Goal: Task Accomplishment & Management: Manage account settings

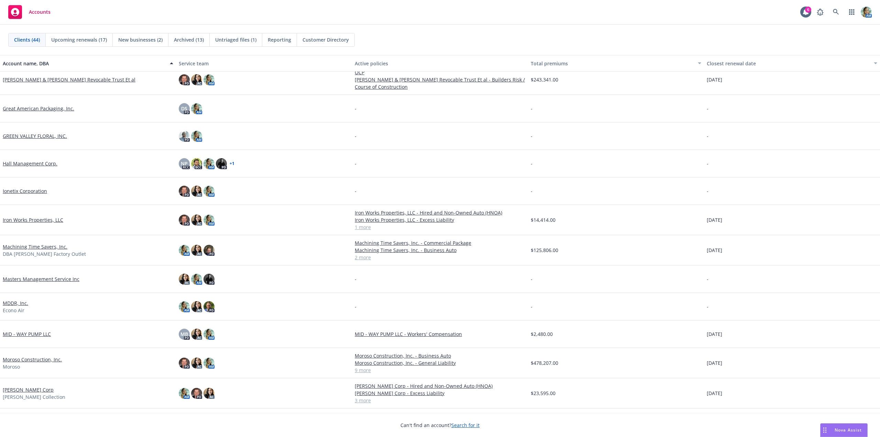
scroll to position [344, 0]
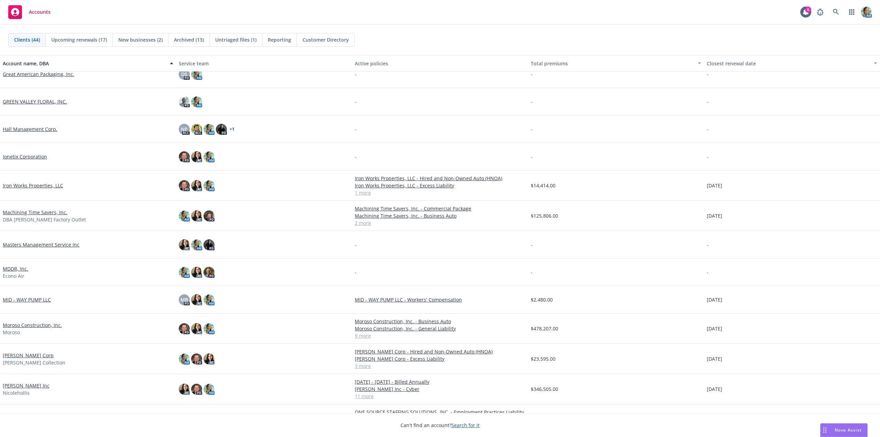
click at [56, 328] on link "Moroso Construction, Inc." at bounding box center [32, 324] width 59 height 7
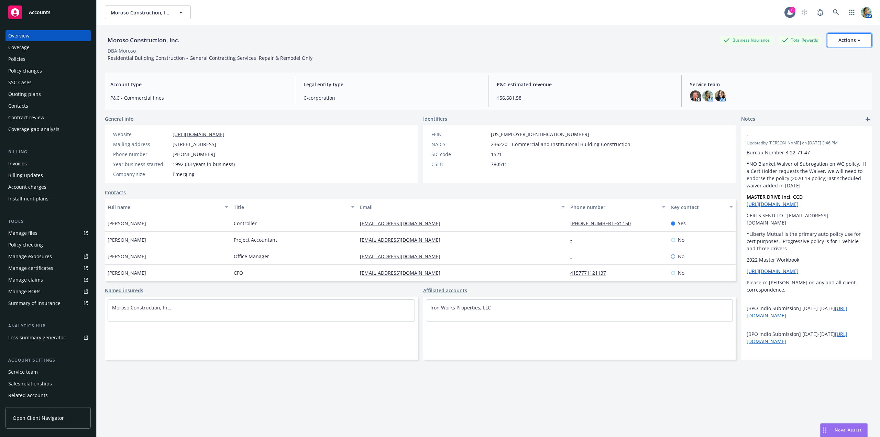
click at [850, 44] on div "Actions" at bounding box center [850, 40] width 22 height 13
drag, startPoint x: 809, startPoint y: 71, endPoint x: 796, endPoint y: 88, distance: 22.1
click at [809, 71] on link "Edit account summary" at bounding box center [815, 73] width 113 height 14
select select "US"
select select "C-corporation"
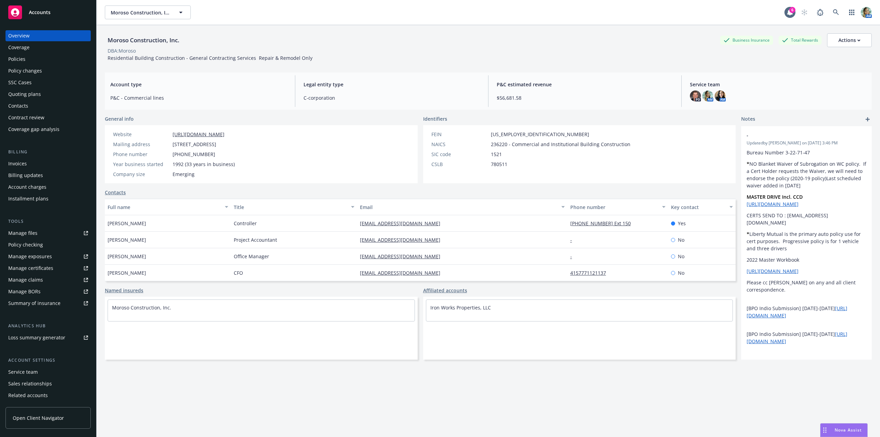
select select "CA"
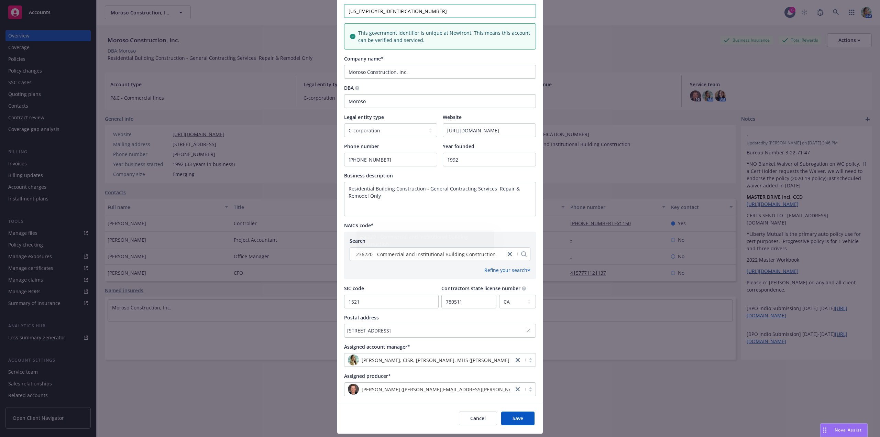
scroll to position [103, 0]
click at [381, 332] on div "[STREET_ADDRESS]" at bounding box center [436, 330] width 179 height 7
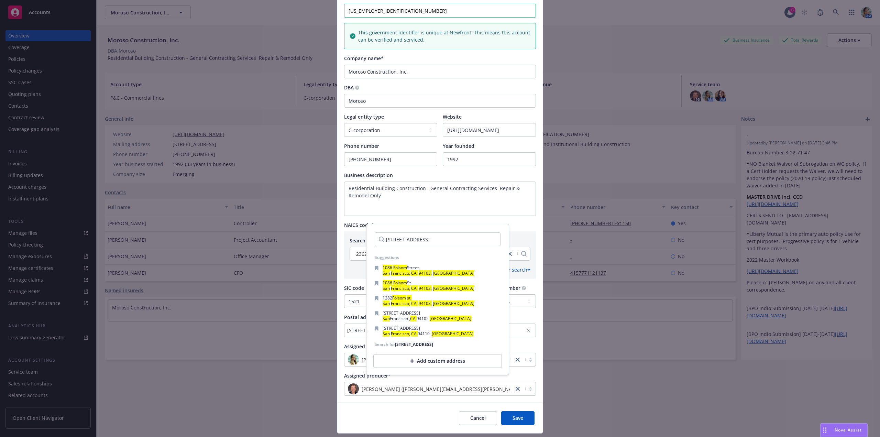
click at [435, 361] on div "Add custom address" at bounding box center [437, 361] width 129 height 14
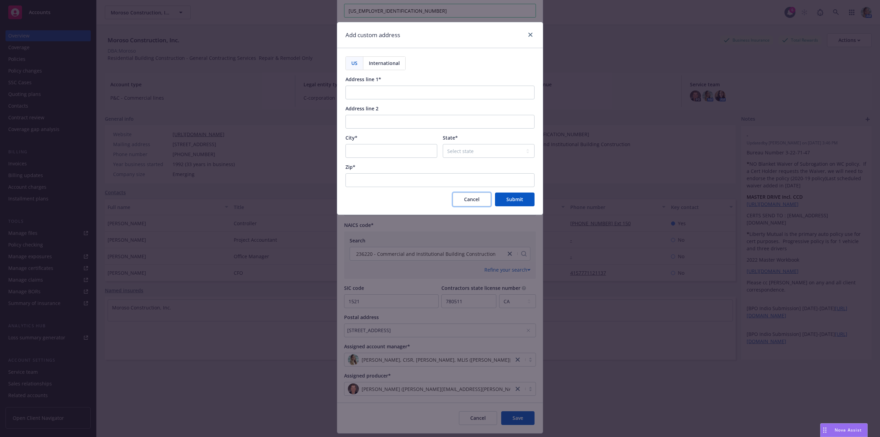
click at [465, 200] on span "Cancel" at bounding box center [471, 199] width 15 height 7
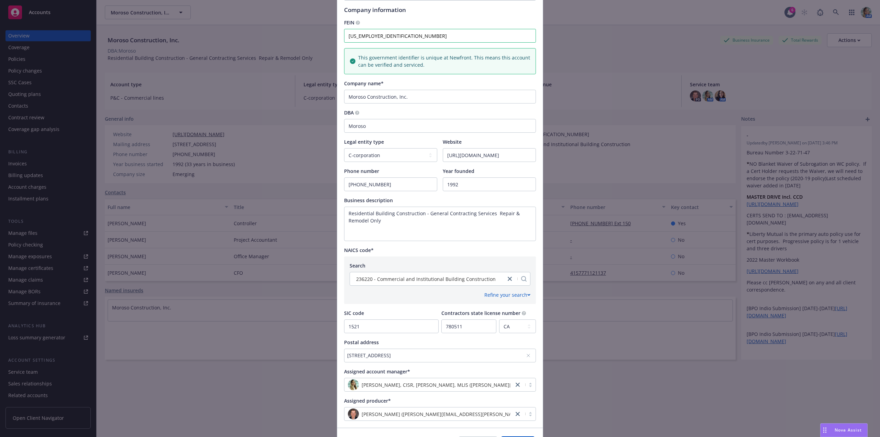
scroll to position [0, 0]
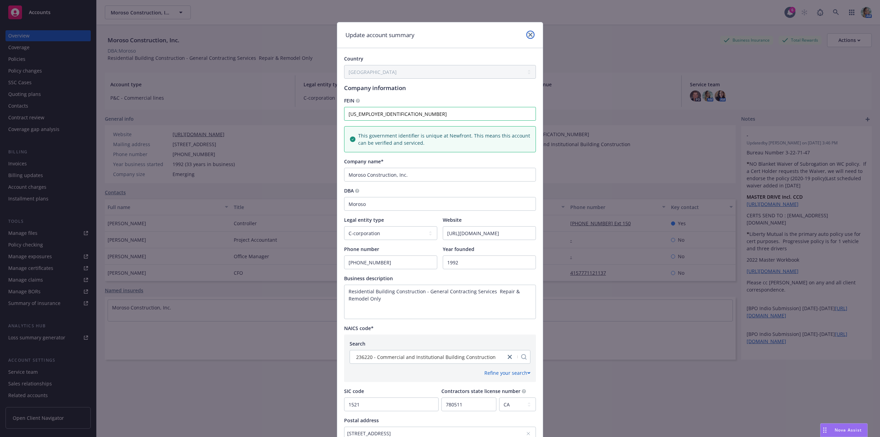
click at [528, 35] on icon "close" at bounding box center [530, 35] width 4 height 4
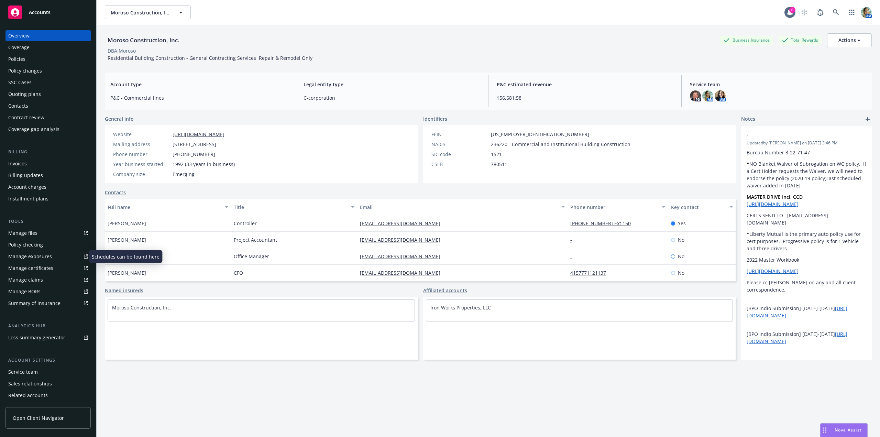
click at [44, 258] on div "Manage exposures" at bounding box center [30, 256] width 44 height 11
click at [30, 59] on div "Policies" at bounding box center [48, 59] width 80 height 11
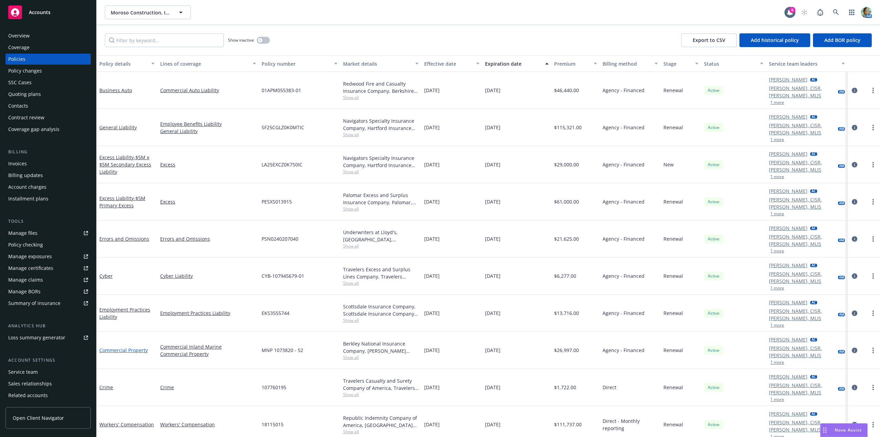
click at [140, 347] on link "Commercial Property" at bounding box center [123, 350] width 48 height 7
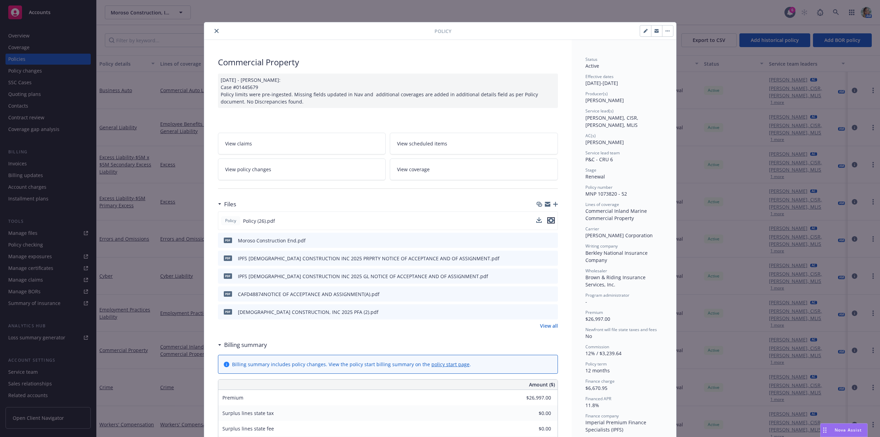
click at [548, 219] on icon "preview file" at bounding box center [551, 220] width 6 height 5
click at [218, 26] on div "Policy" at bounding box center [440, 31] width 472 height 18
click at [217, 29] on button "close" at bounding box center [216, 31] width 8 height 8
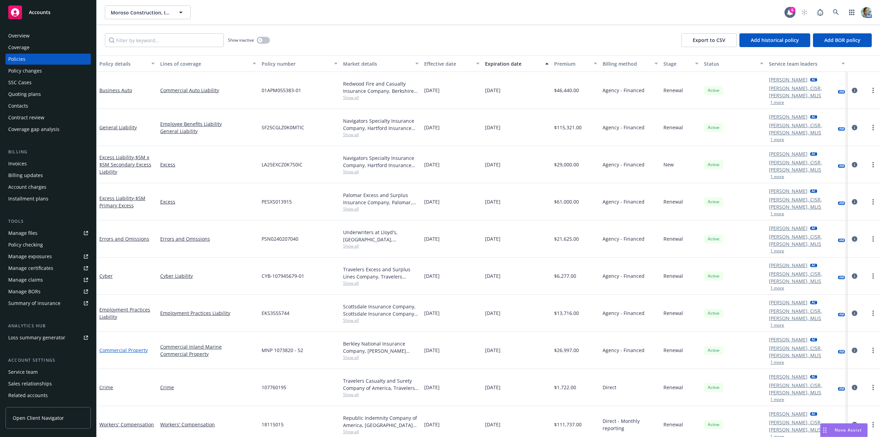
click at [132, 347] on link "Commercial Property" at bounding box center [123, 350] width 48 height 7
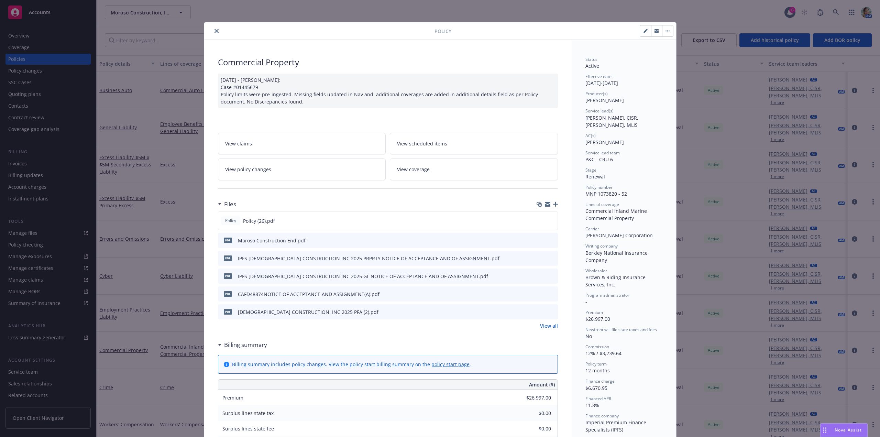
scroll to position [21, 0]
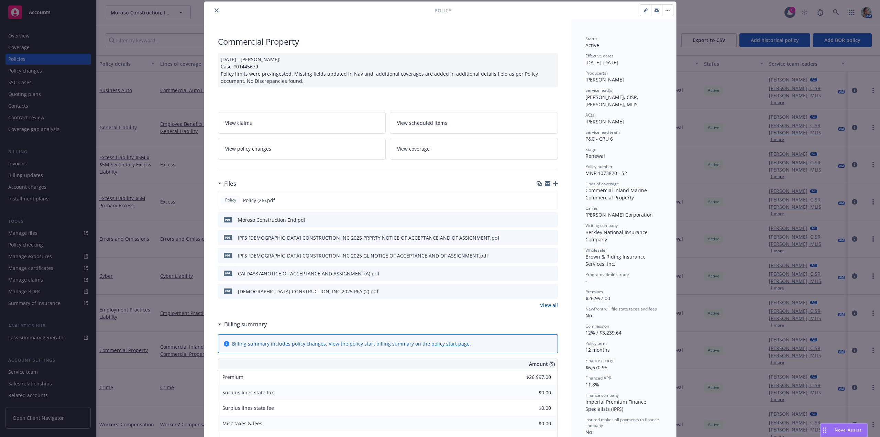
click at [548, 218] on icon "preview file" at bounding box center [551, 219] width 6 height 5
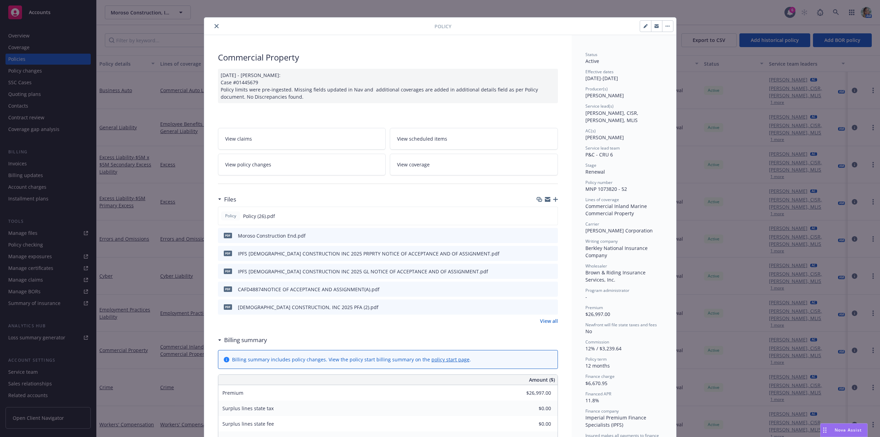
scroll to position [0, 0]
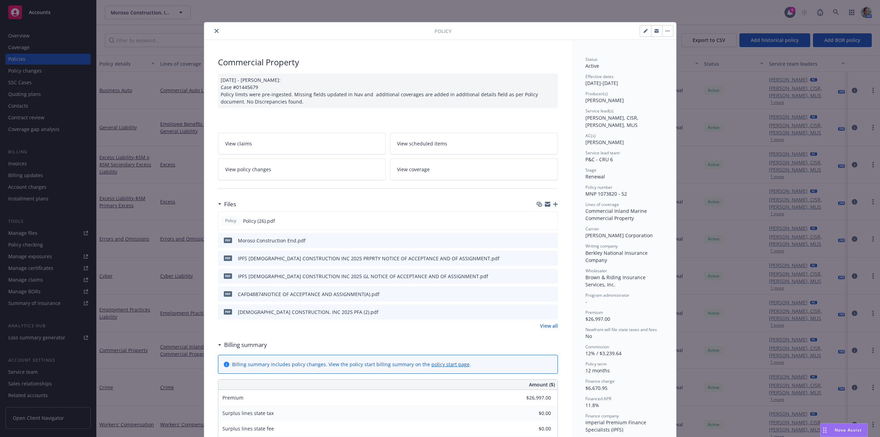
click at [215, 31] on icon "close" at bounding box center [217, 31] width 4 height 4
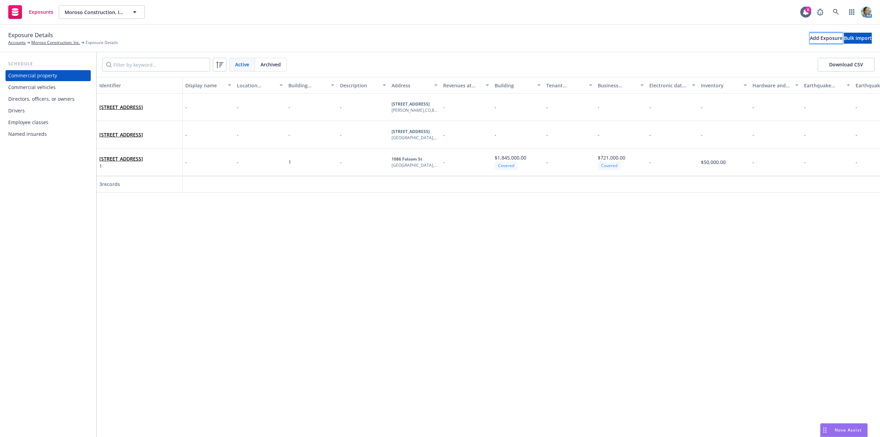
click at [810, 39] on div "Add Exposure" at bounding box center [826, 38] width 33 height 10
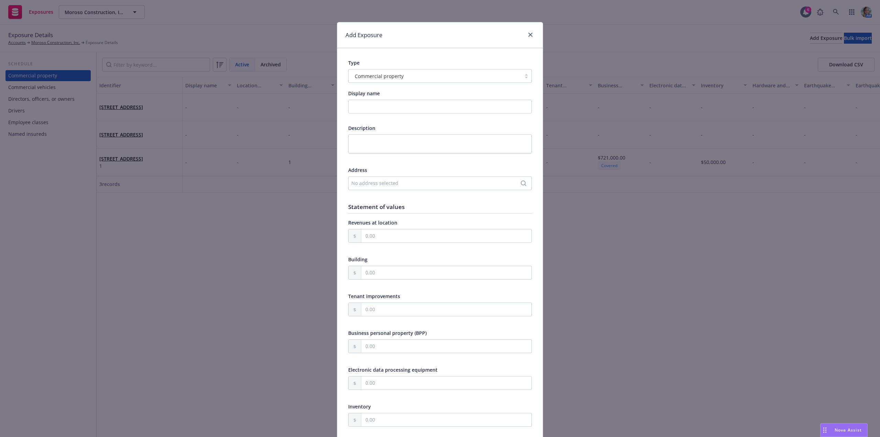
click at [376, 184] on div "No address selected" at bounding box center [436, 182] width 171 height 7
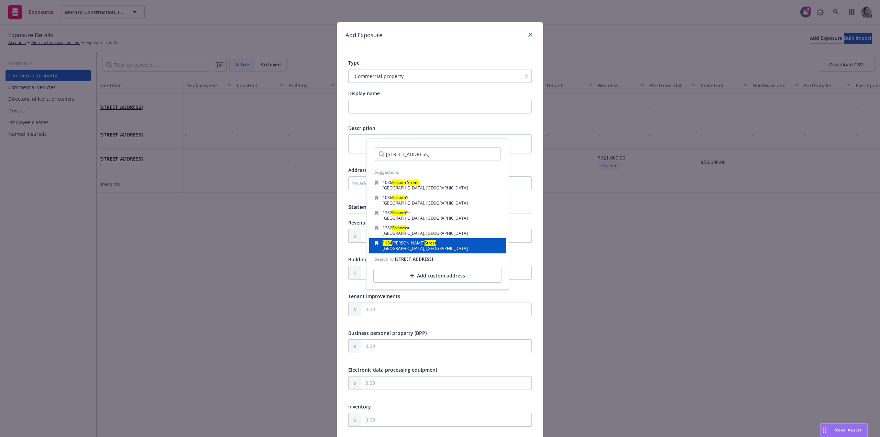
type input "1184 Folsom Street"
click at [415, 249] on span "San Francisco, CA, 94103, USA" at bounding box center [425, 248] width 85 height 6
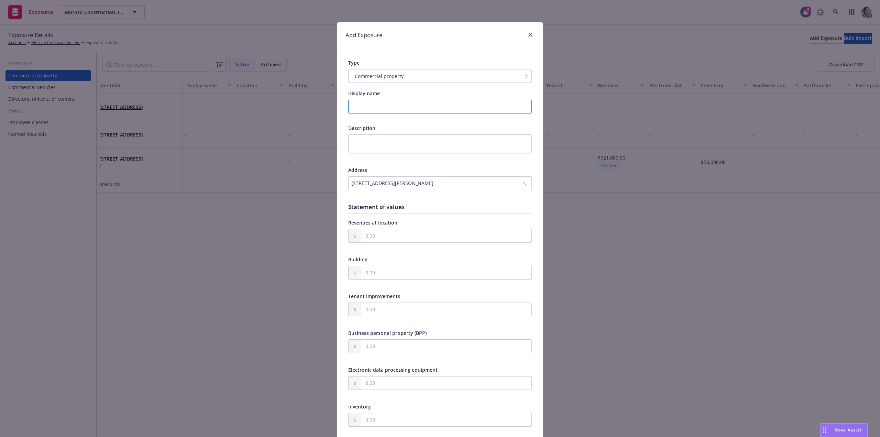
click at [368, 109] on input "Display name" at bounding box center [440, 107] width 184 height 14
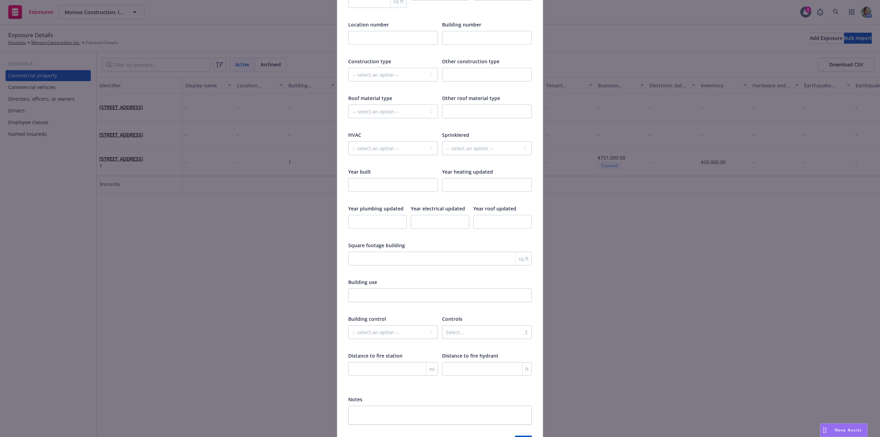
scroll to position [959, 0]
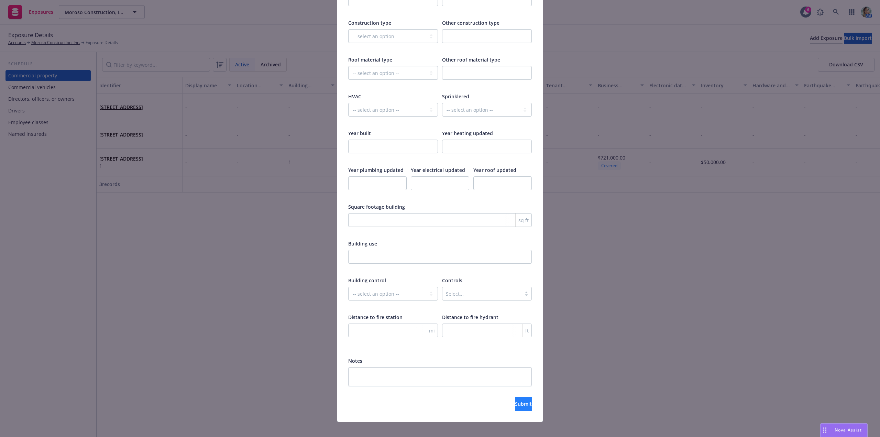
type input "Office - Mailing Address"
click at [522, 398] on button "Submit" at bounding box center [523, 404] width 17 height 14
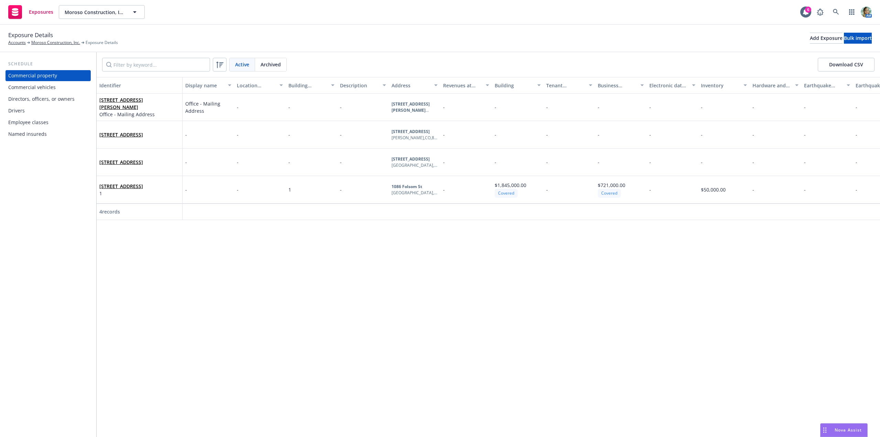
drag, startPoint x: 268, startPoint y: 323, endPoint x: 244, endPoint y: 280, distance: 49.4
click at [268, 323] on div "Identifier Display name Location number Building number Description Address Rev…" at bounding box center [489, 257] width 784 height 360
click at [43, 46] on div "Exposure Details Accounts Moroso Construction, Inc. Exposure Details Add Exposu…" at bounding box center [440, 39] width 880 height 28
click at [44, 44] on link "Moroso Construction, Inc." at bounding box center [55, 43] width 49 height 6
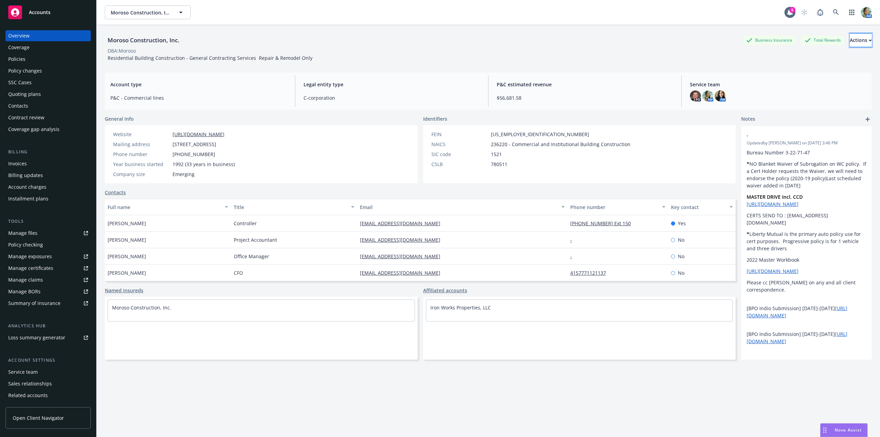
click at [861, 39] on button "Actions" at bounding box center [861, 40] width 22 height 14
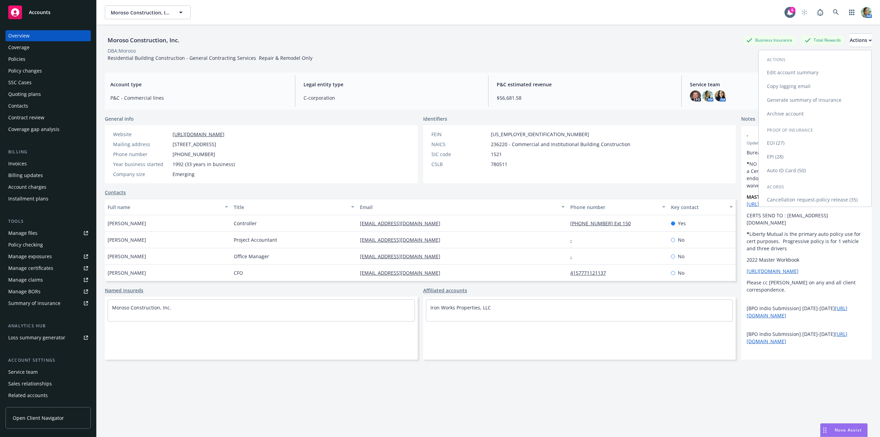
click at [813, 71] on link "Edit account summary" at bounding box center [815, 73] width 113 height 14
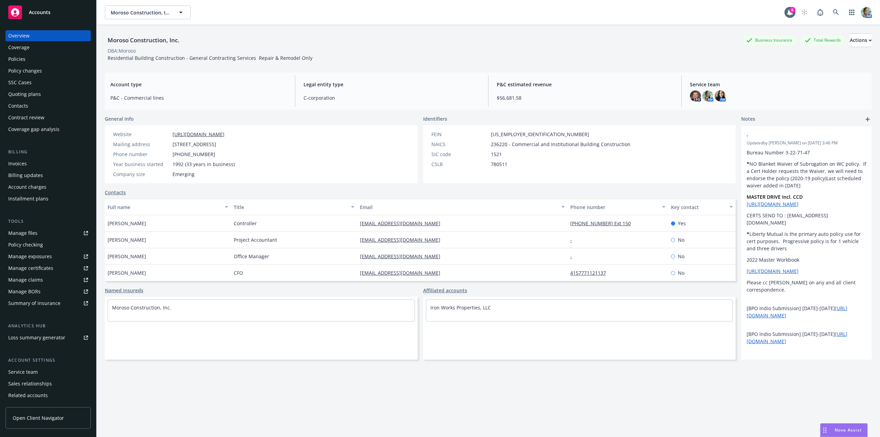
select select "US"
select select "C-corporation"
select select "CA"
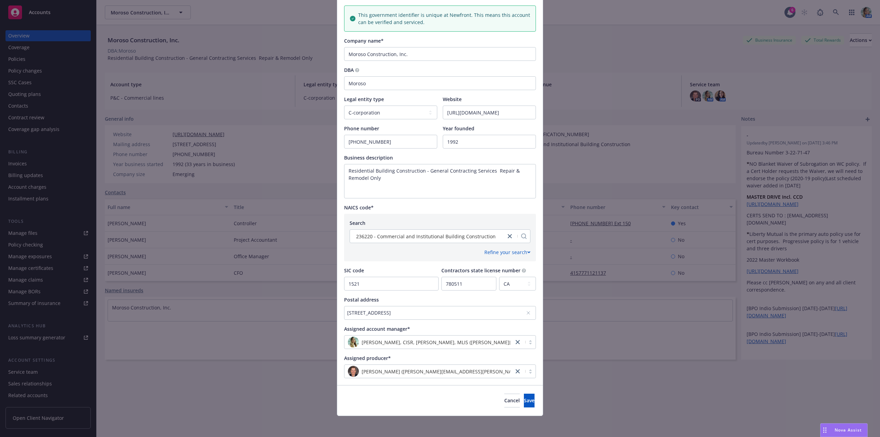
scroll to position [122, 0]
click at [432, 312] on div "[STREET_ADDRESS]" at bounding box center [436, 311] width 179 height 7
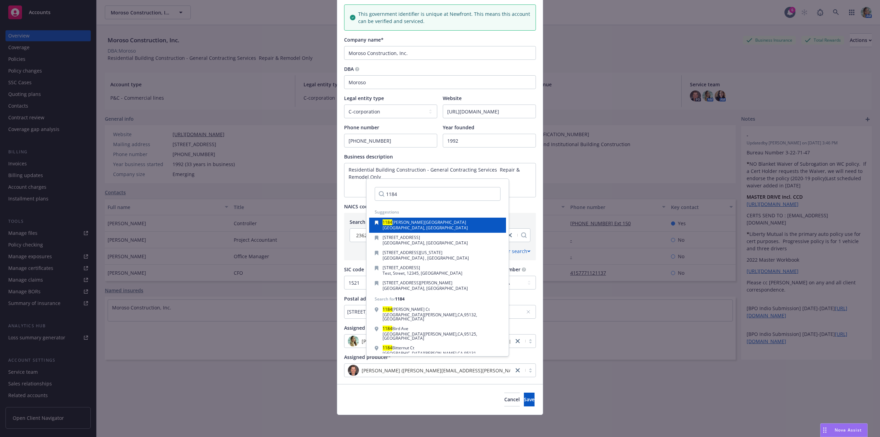
type input "1184"
click at [416, 226] on span "San Francisco, CA, 94103, USA" at bounding box center [425, 228] width 85 height 6
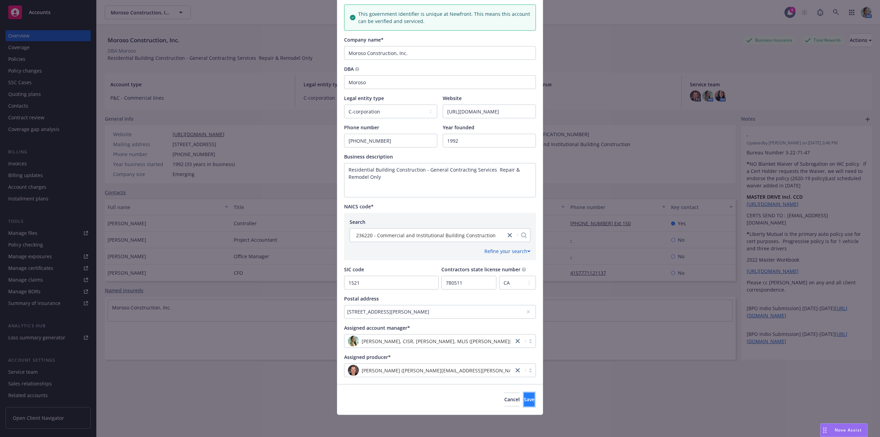
click at [524, 398] on button "Save" at bounding box center [529, 400] width 11 height 14
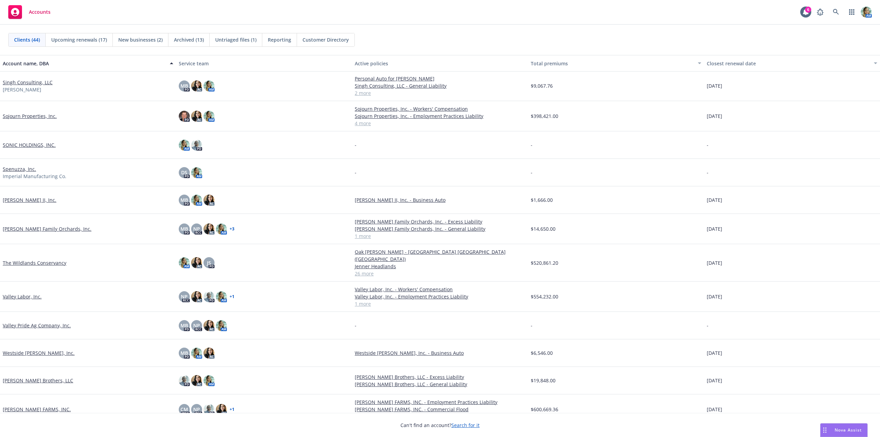
scroll to position [888, 0]
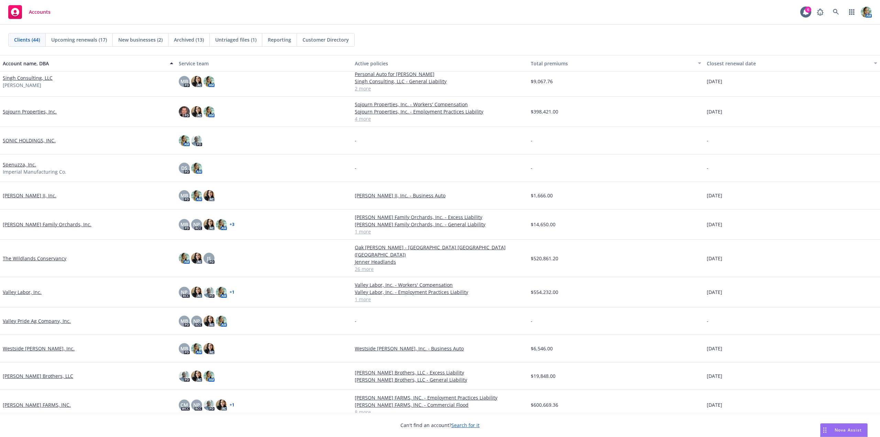
click at [41, 345] on link "Westside [PERSON_NAME], Inc." at bounding box center [39, 348] width 72 height 7
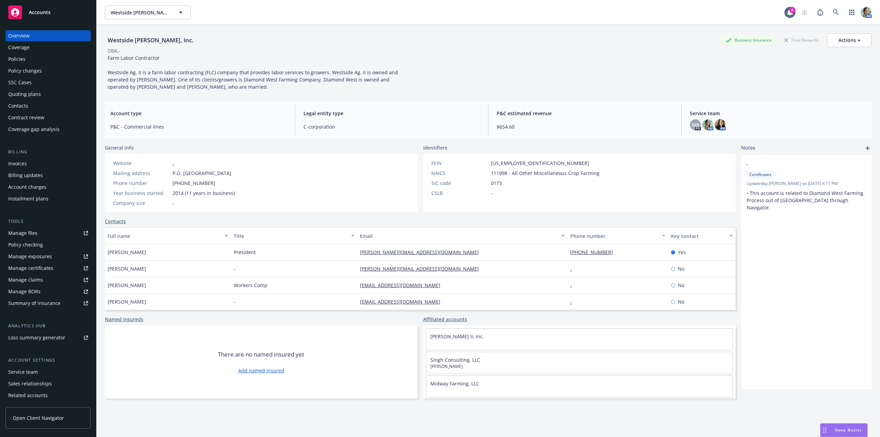
click at [34, 236] on div "Manage files" at bounding box center [22, 233] width 29 height 11
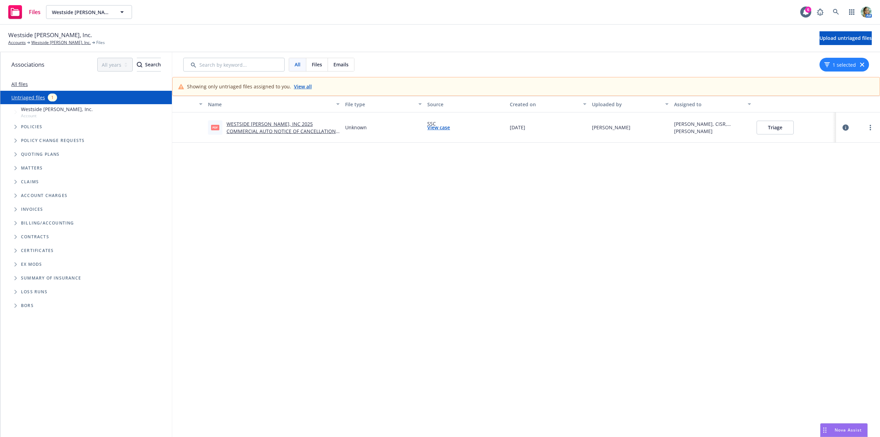
click at [764, 131] on button "Triage" at bounding box center [775, 128] width 37 height 14
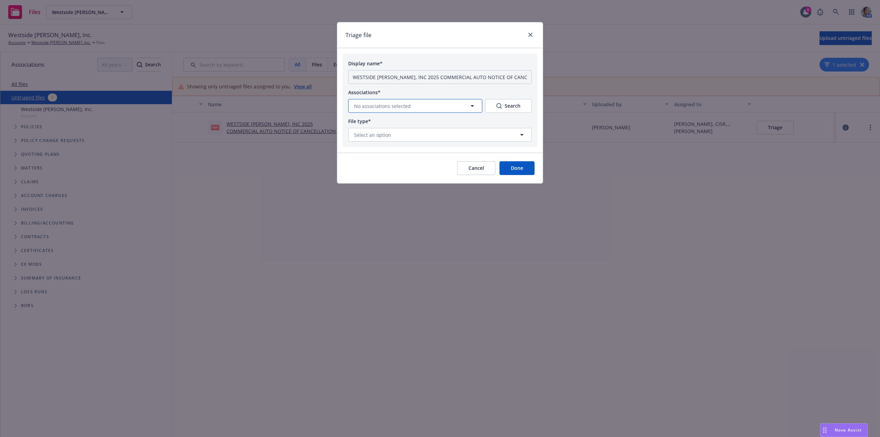
click at [397, 108] on span "No associations selected" at bounding box center [382, 105] width 57 height 7
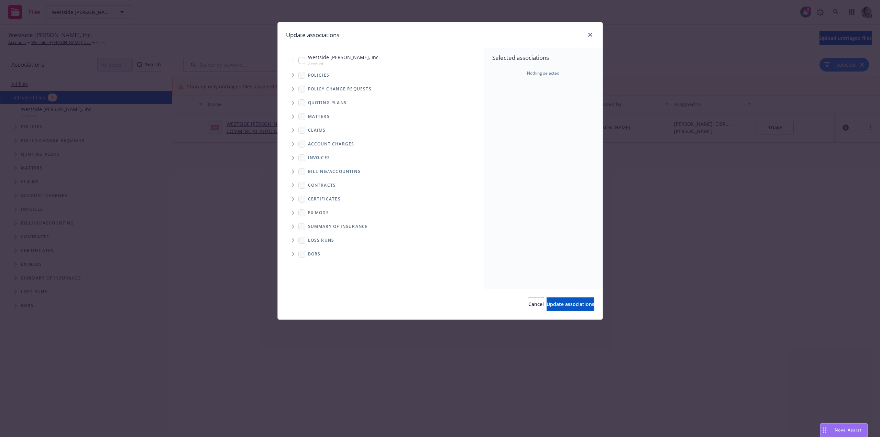
click at [300, 63] on input "Tree Example" at bounding box center [301, 60] width 7 height 7
checkbox input "true"
click at [547, 300] on button "Update associations" at bounding box center [571, 304] width 48 height 14
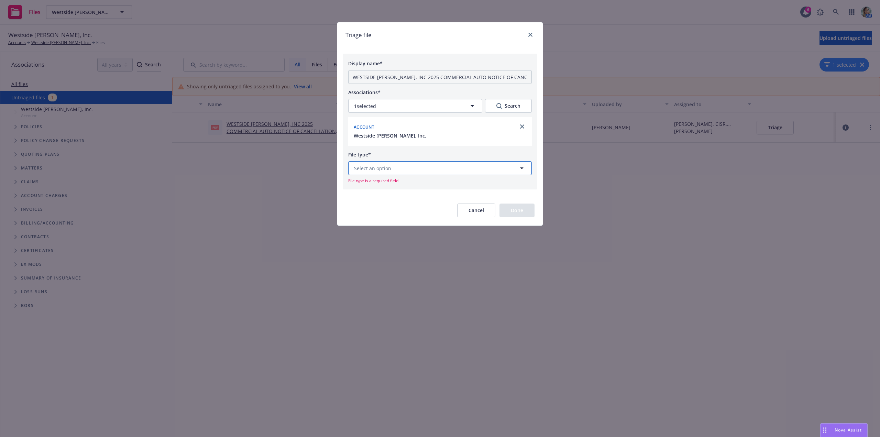
click at [408, 170] on button "Select an option" at bounding box center [440, 168] width 184 height 14
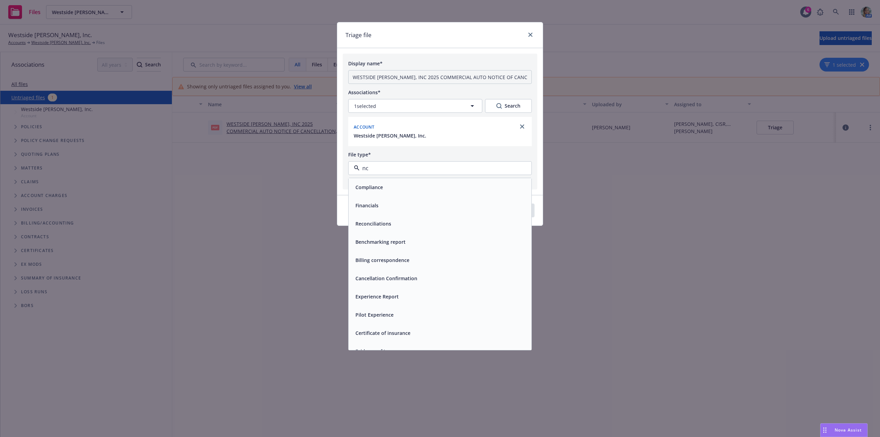
type input "n"
type input "can"
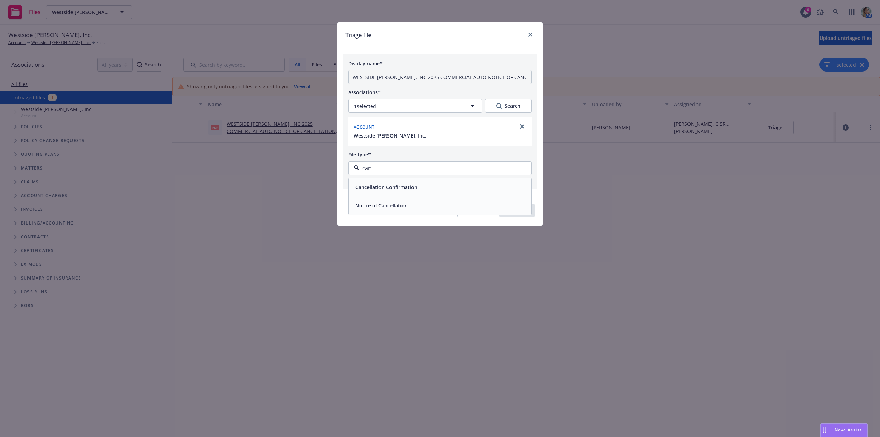
click at [396, 204] on span "Notice of Cancellation" at bounding box center [382, 205] width 52 height 7
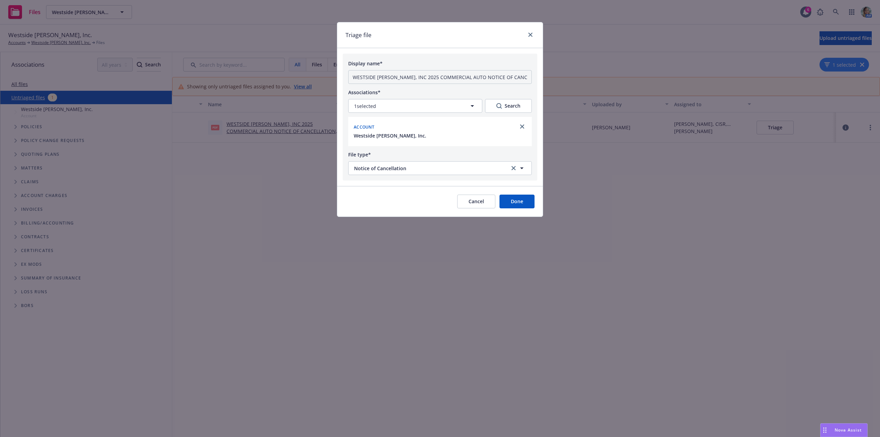
drag, startPoint x: 498, startPoint y: 206, endPoint x: 502, endPoint y: 204, distance: 4.0
click at [499, 206] on div "Cancel Done" at bounding box center [495, 202] width 77 height 14
click at [503, 203] on button "Done" at bounding box center [517, 202] width 35 height 14
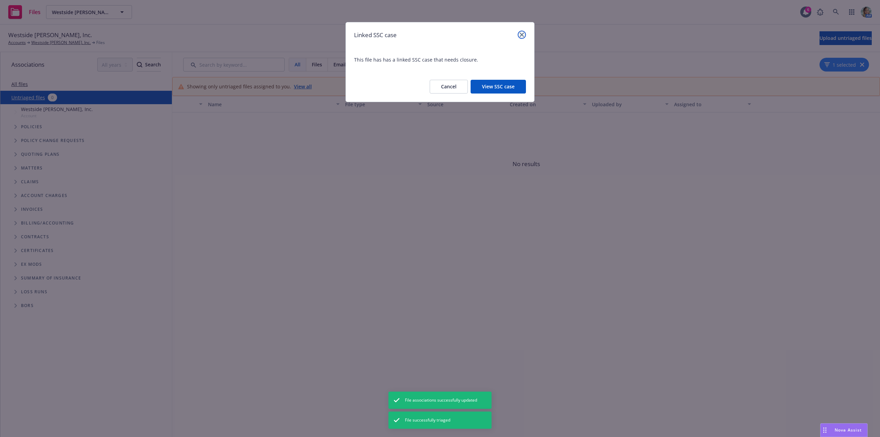
click at [523, 35] on icon "close" at bounding box center [522, 35] width 4 height 4
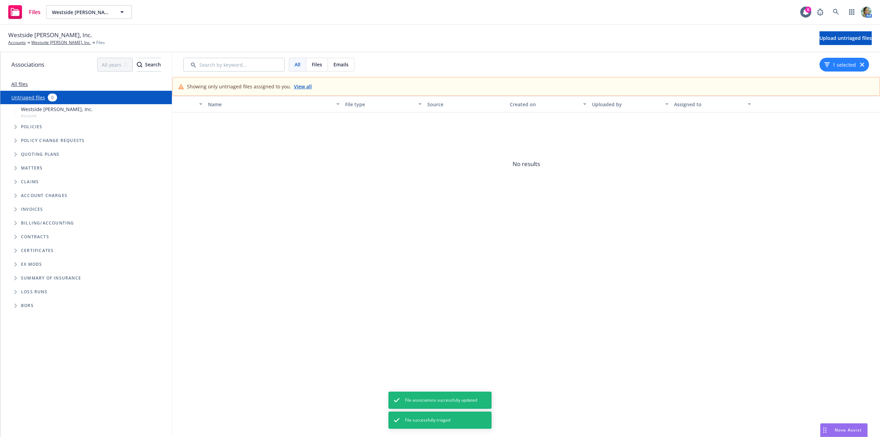
drag, startPoint x: 358, startPoint y: 184, endPoint x: 352, endPoint y: 177, distance: 9.0
click at [357, 184] on span "No results" at bounding box center [526, 163] width 708 height 103
click at [300, 84] on link "View all" at bounding box center [303, 86] width 18 height 7
